Goal: Transaction & Acquisition: Purchase product/service

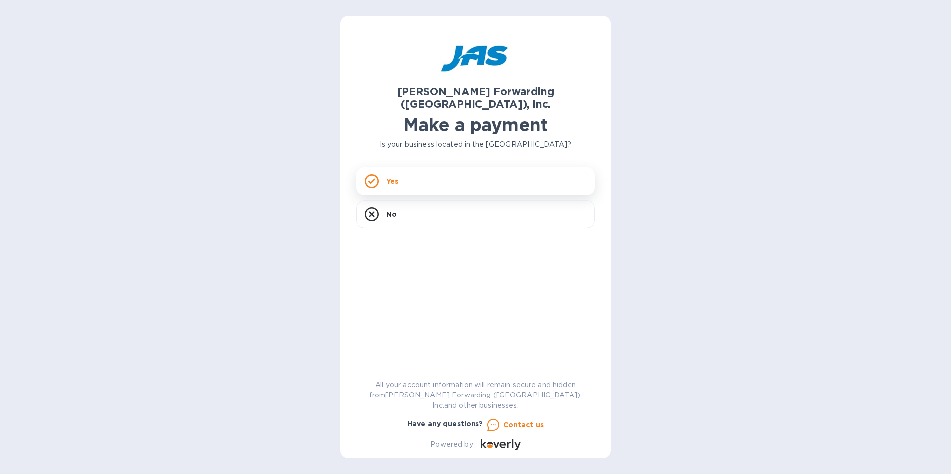
click at [398, 176] on p "Yes" at bounding box center [392, 181] width 12 height 10
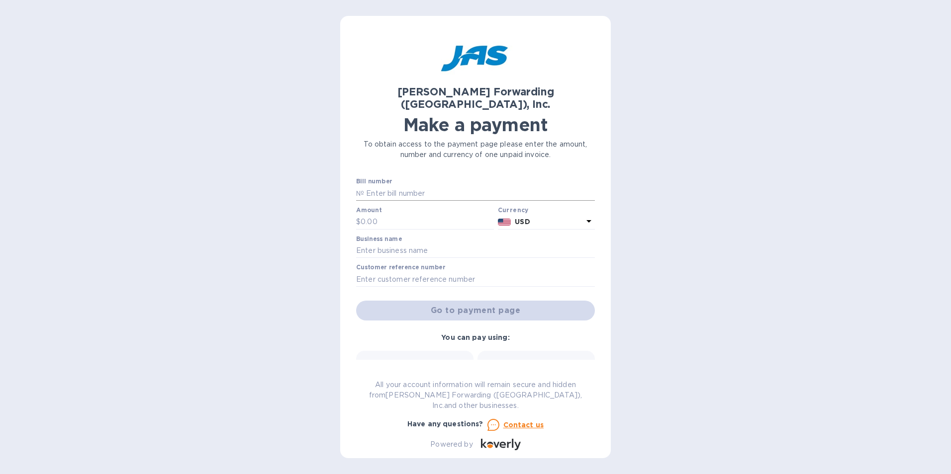
click at [379, 186] on input "text" at bounding box center [479, 193] width 231 height 15
type input "S508958186"
click at [397, 215] on input "text" at bounding box center [426, 222] width 133 height 15
type input "363.75"
click at [363, 244] on input "text" at bounding box center [475, 251] width 239 height 15
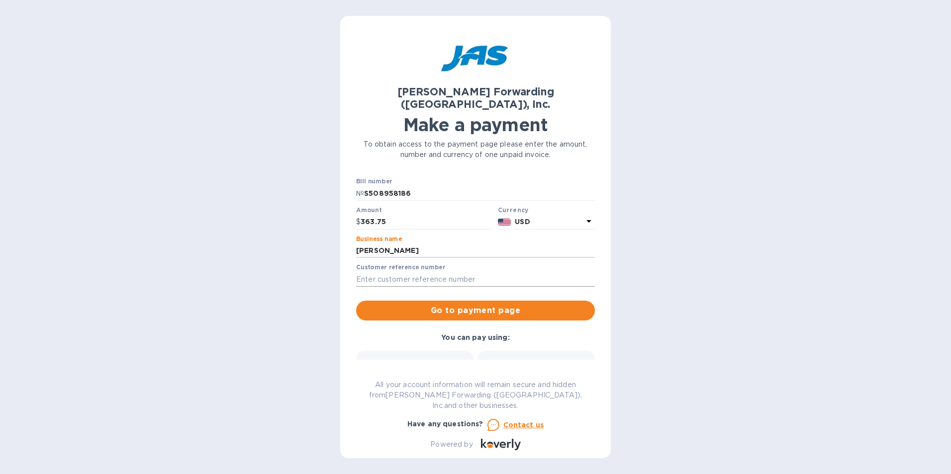
type input "[PERSON_NAME]"
click at [365, 272] on input "text" at bounding box center [475, 279] width 239 height 15
type input "TEMU2542449"
drag, startPoint x: 590, startPoint y: 249, endPoint x: 589, endPoint y: 280, distance: 31.3
click at [589, 280] on div "Bill number № S508958186 Amount $ 363.75 Currency USD Business name [PERSON_NAM…" at bounding box center [475, 249] width 243 height 147
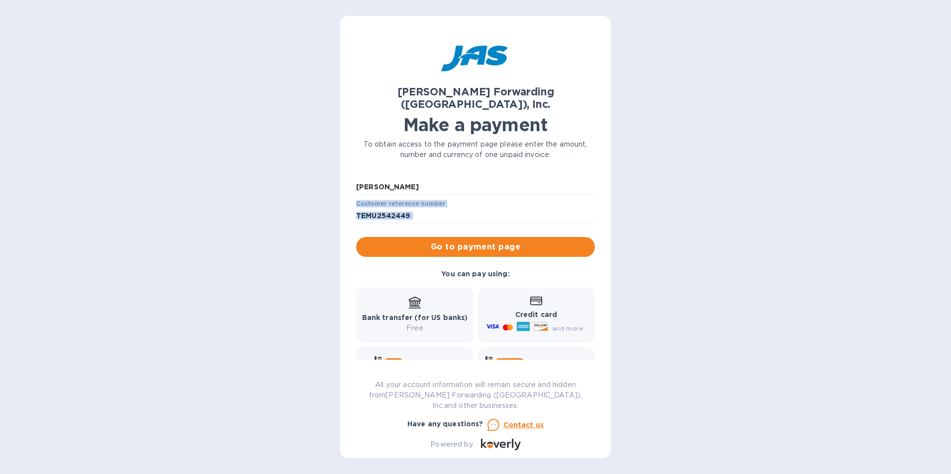
scroll to position [89, 0]
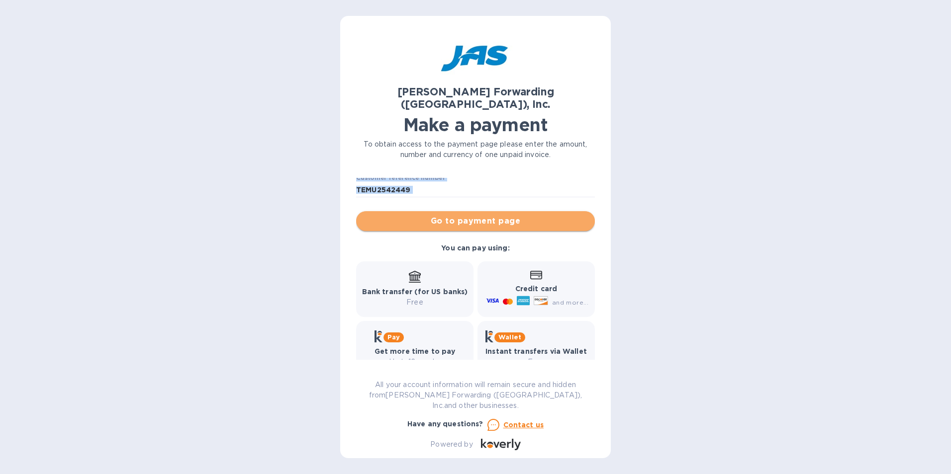
click at [478, 215] on span "Go to payment page" at bounding box center [475, 221] width 223 height 12
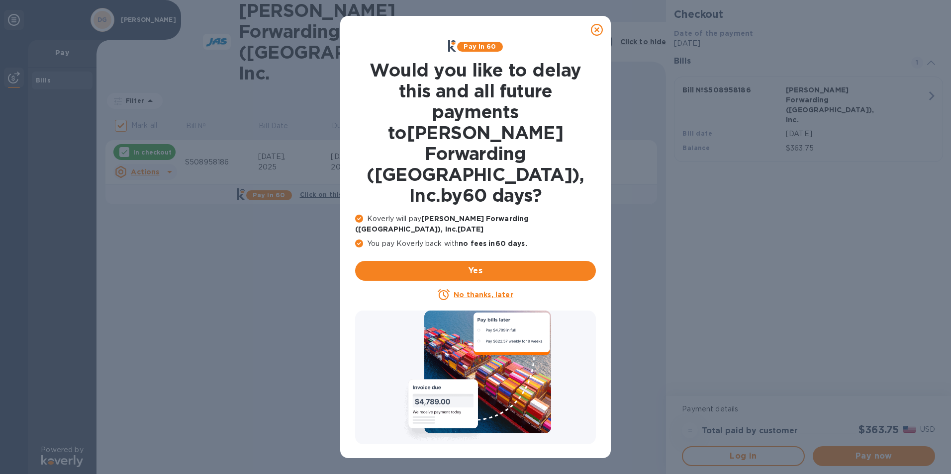
click at [597, 30] on icon at bounding box center [597, 30] width 12 height 12
